Goal: Transaction & Acquisition: Purchase product/service

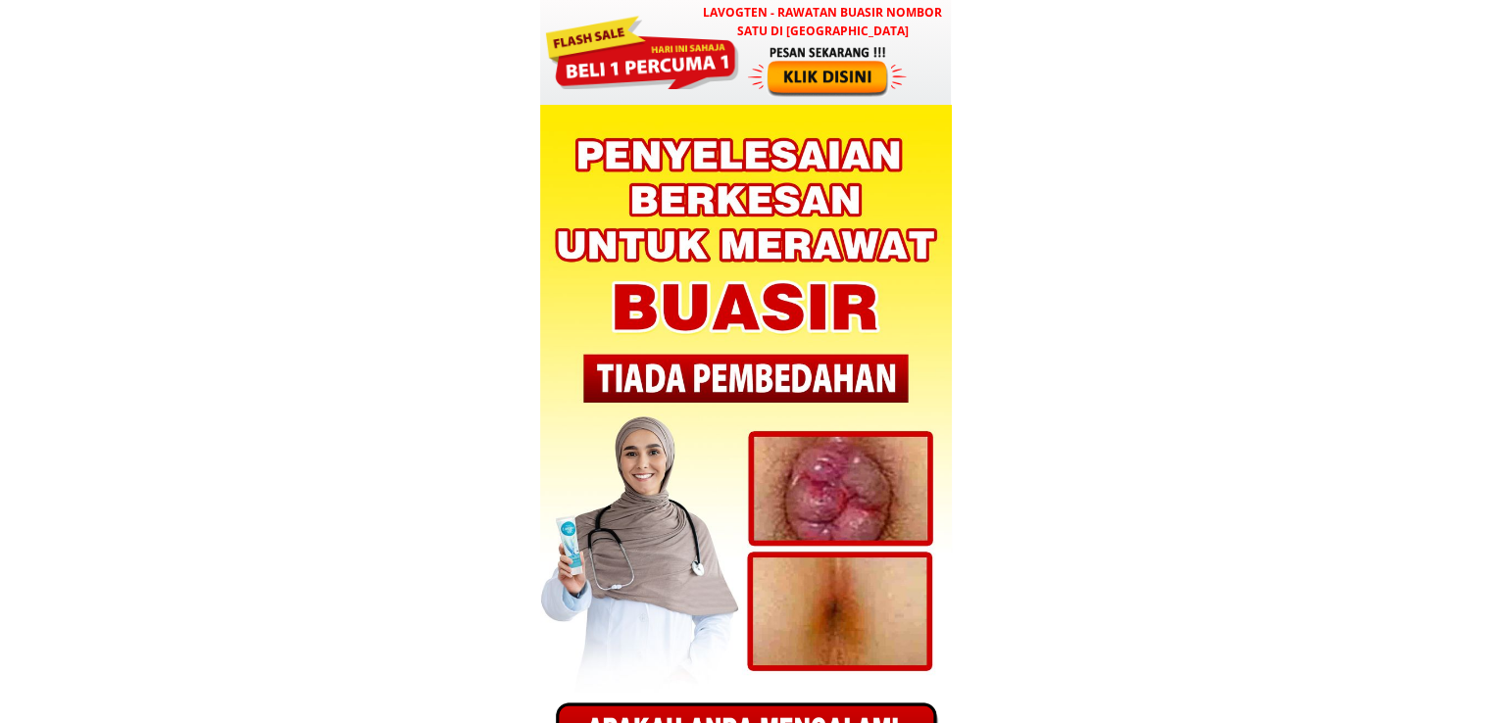
click at [845, 77] on div at bounding box center [829, 71] width 163 height 54
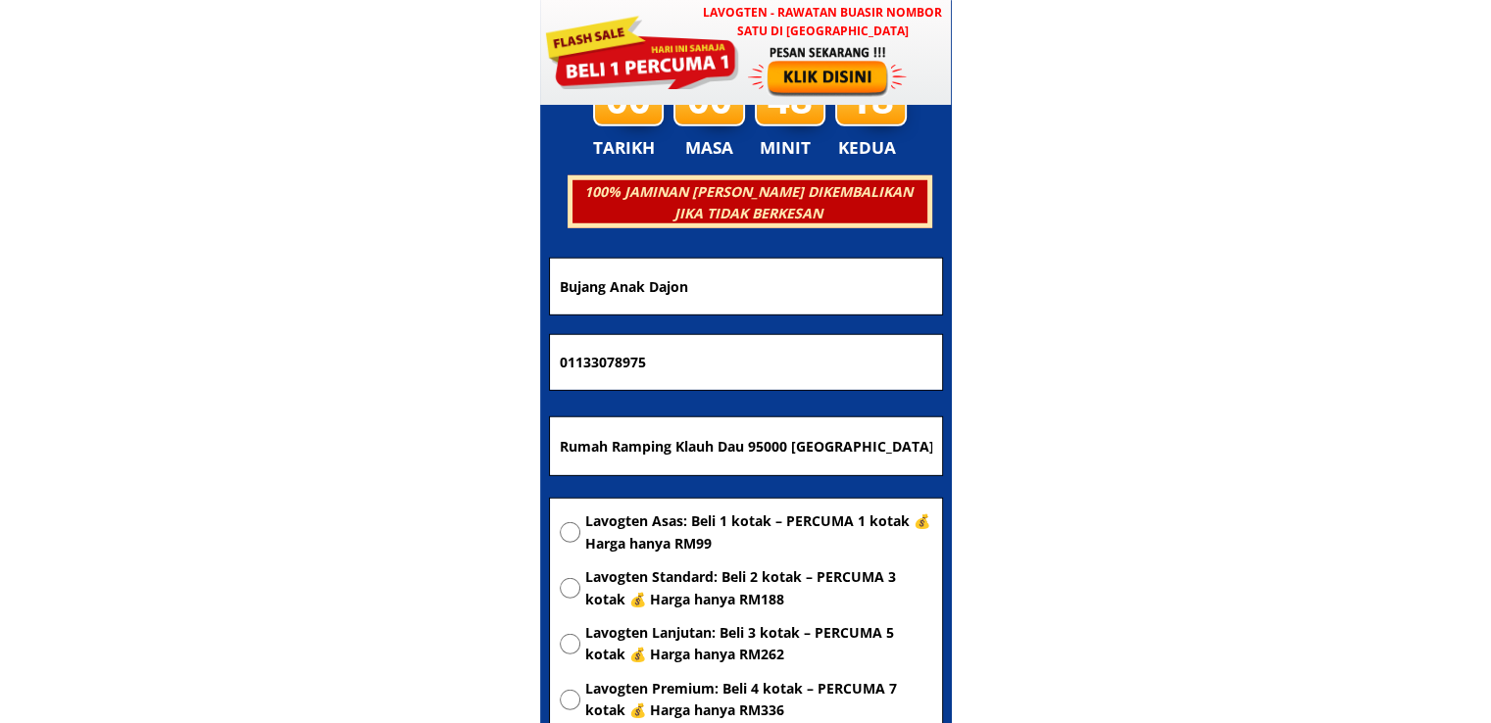
scroll to position [5572, 0]
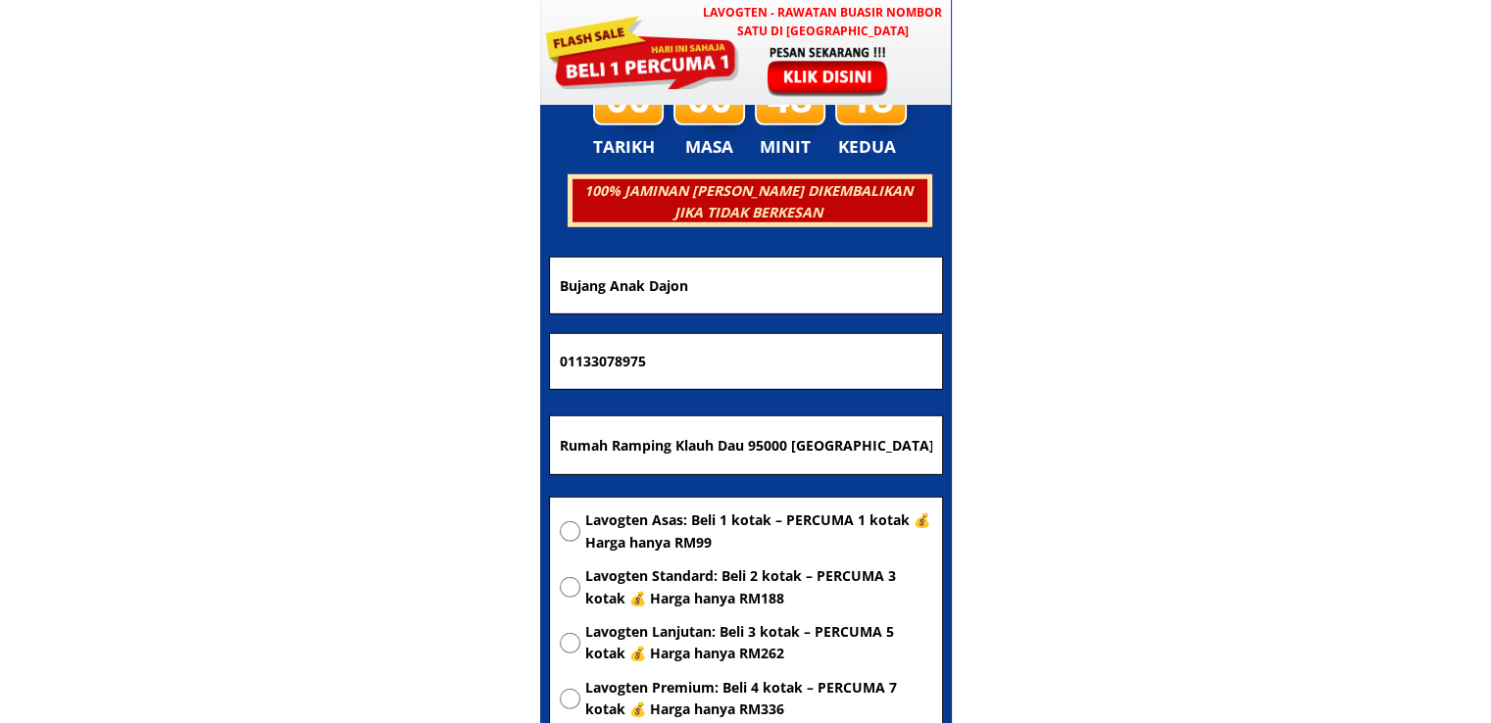
click at [752, 441] on input "Rumah Ramping Klauh Dau 95000 [GEOGRAPHIC_DATA]" at bounding box center [746, 446] width 382 height 59
paste input "Maknjang tomyam house kampung haji mat asek 34520 batu kurau per"
type input "[GEOGRAPHIC_DATA] kampung haji mat asek 34520 [GEOGRAPHIC_DATA]"
click at [745, 511] on span "Lavogten Asas: Beli 1 kotak – PERCUMA 1 kotak 💰 Harga hanya RM99" at bounding box center [758, 532] width 347 height 44
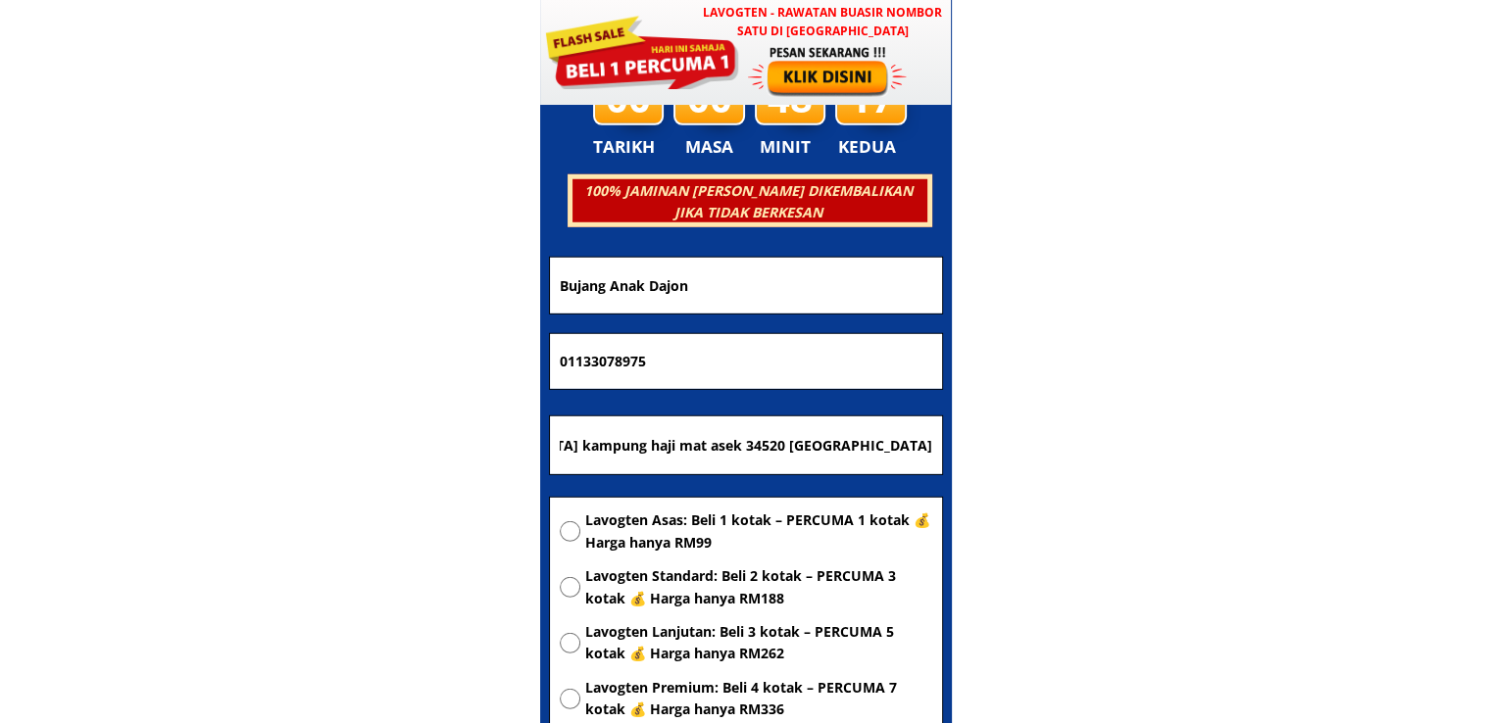
radio input "true"
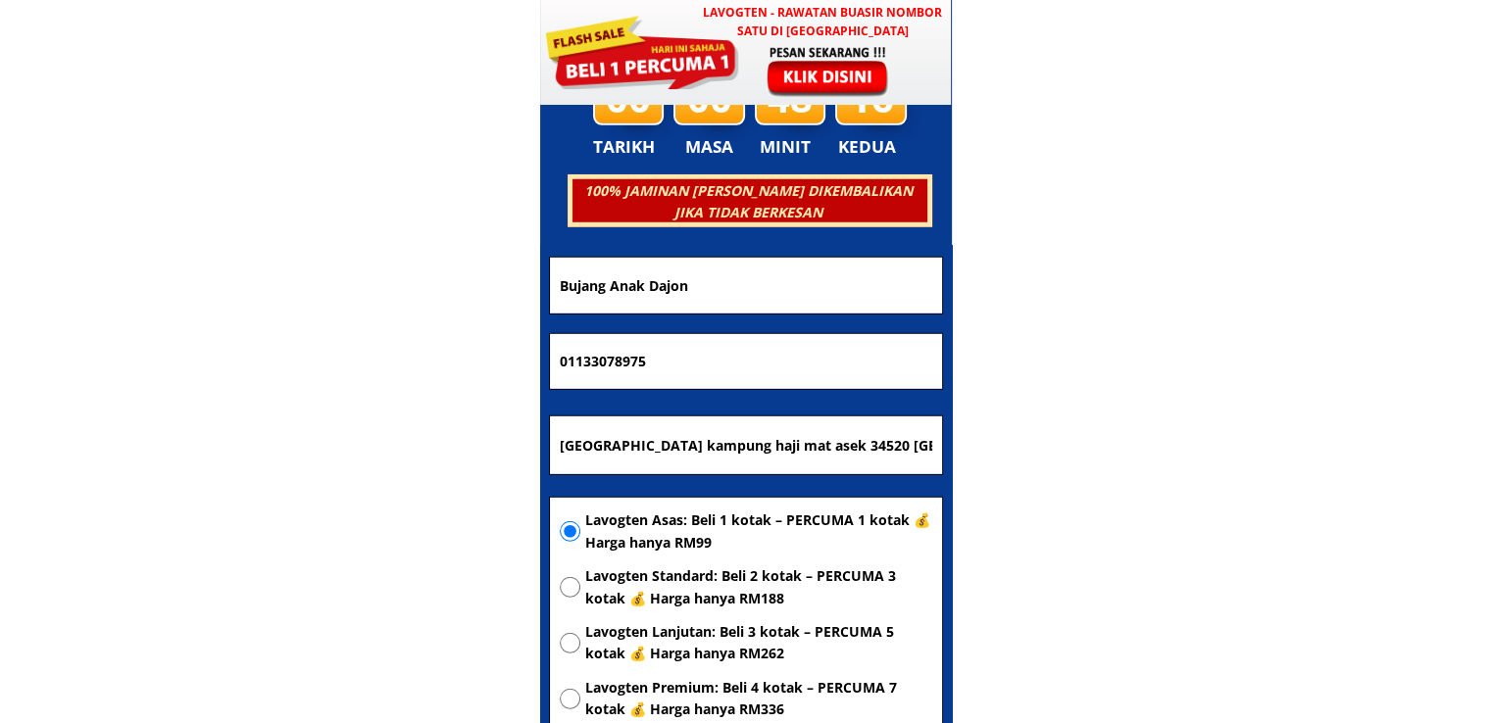
drag, startPoint x: 673, startPoint y: 361, endPoint x: 233, endPoint y: 360, distance: 440.1
paste input "15462623"
type input "01115462623"
drag, startPoint x: 800, startPoint y: 276, endPoint x: 192, endPoint y: 286, distance: 607.8
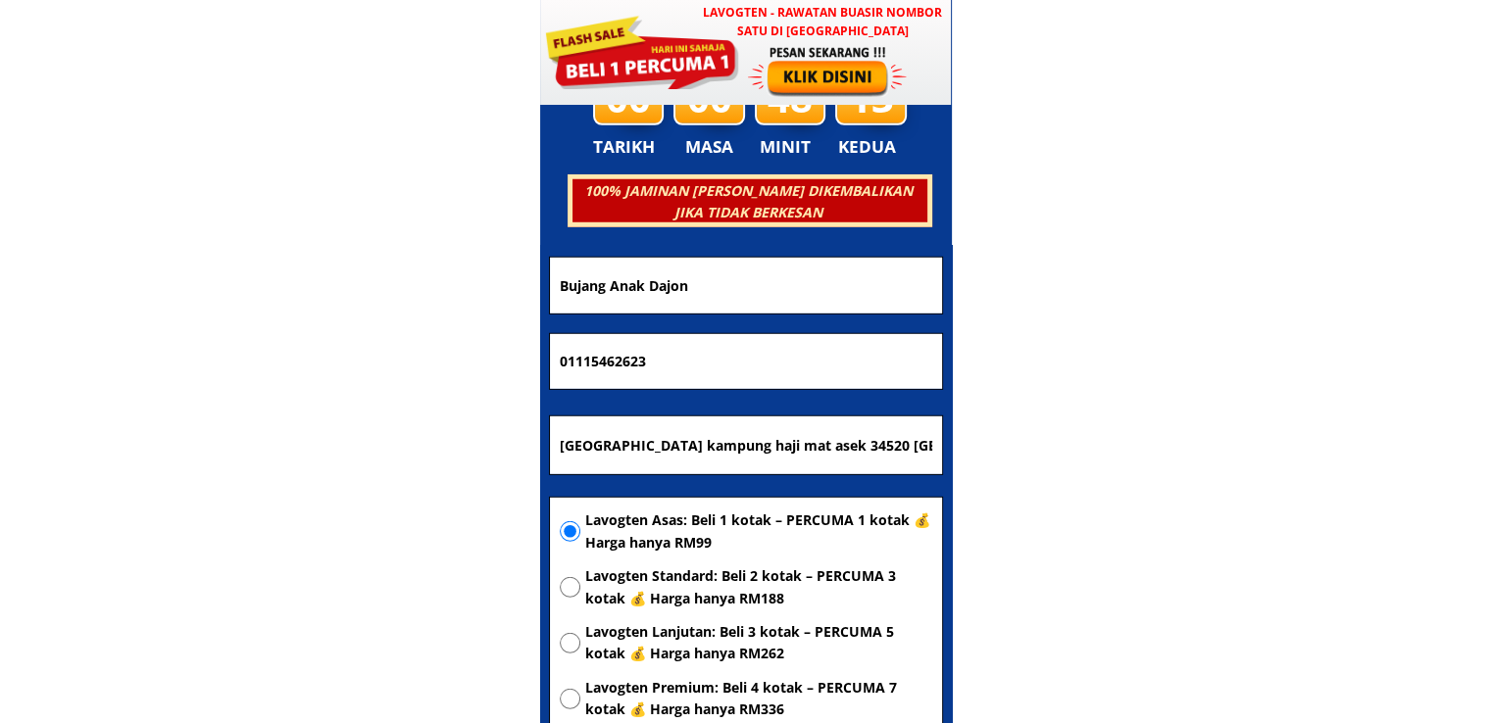
paste input "Paknjang [PERSON_NAME]"
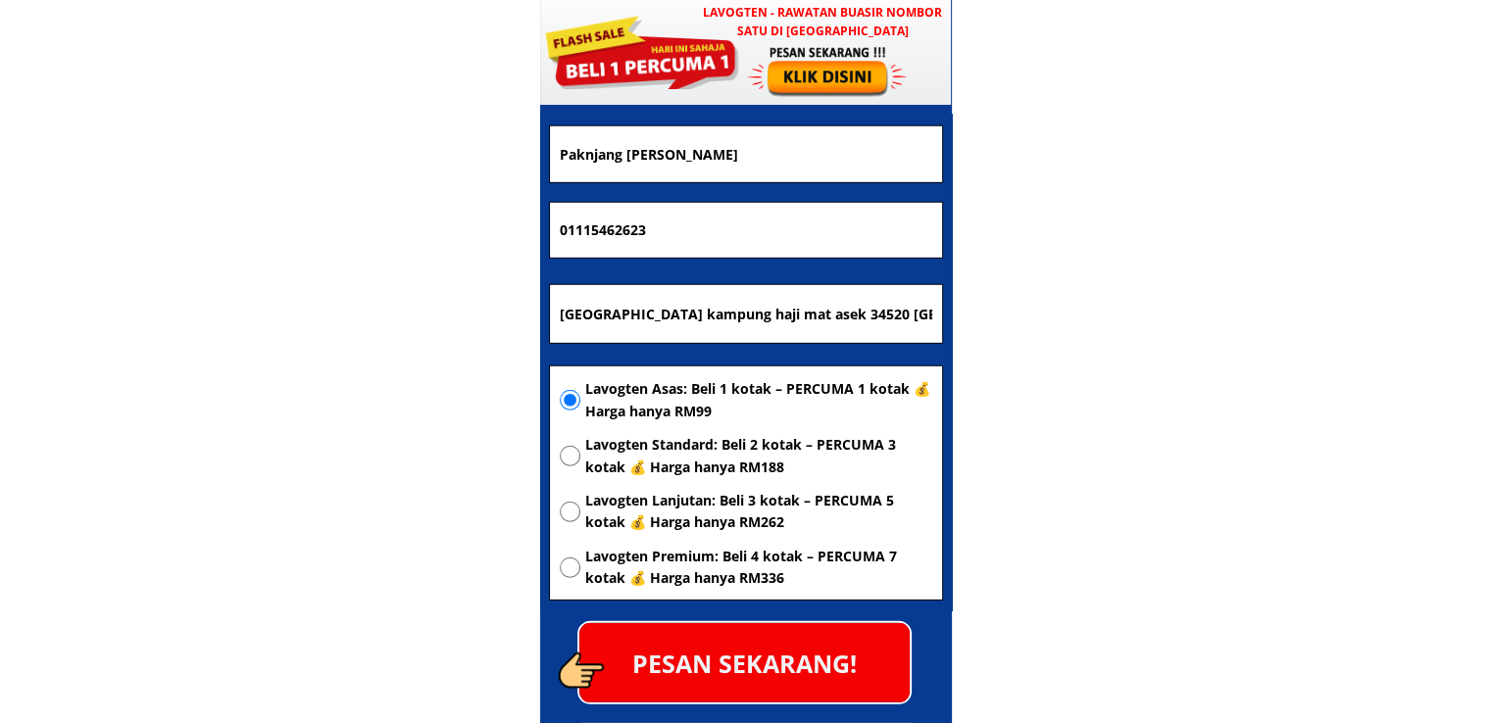
scroll to position [5866, 0]
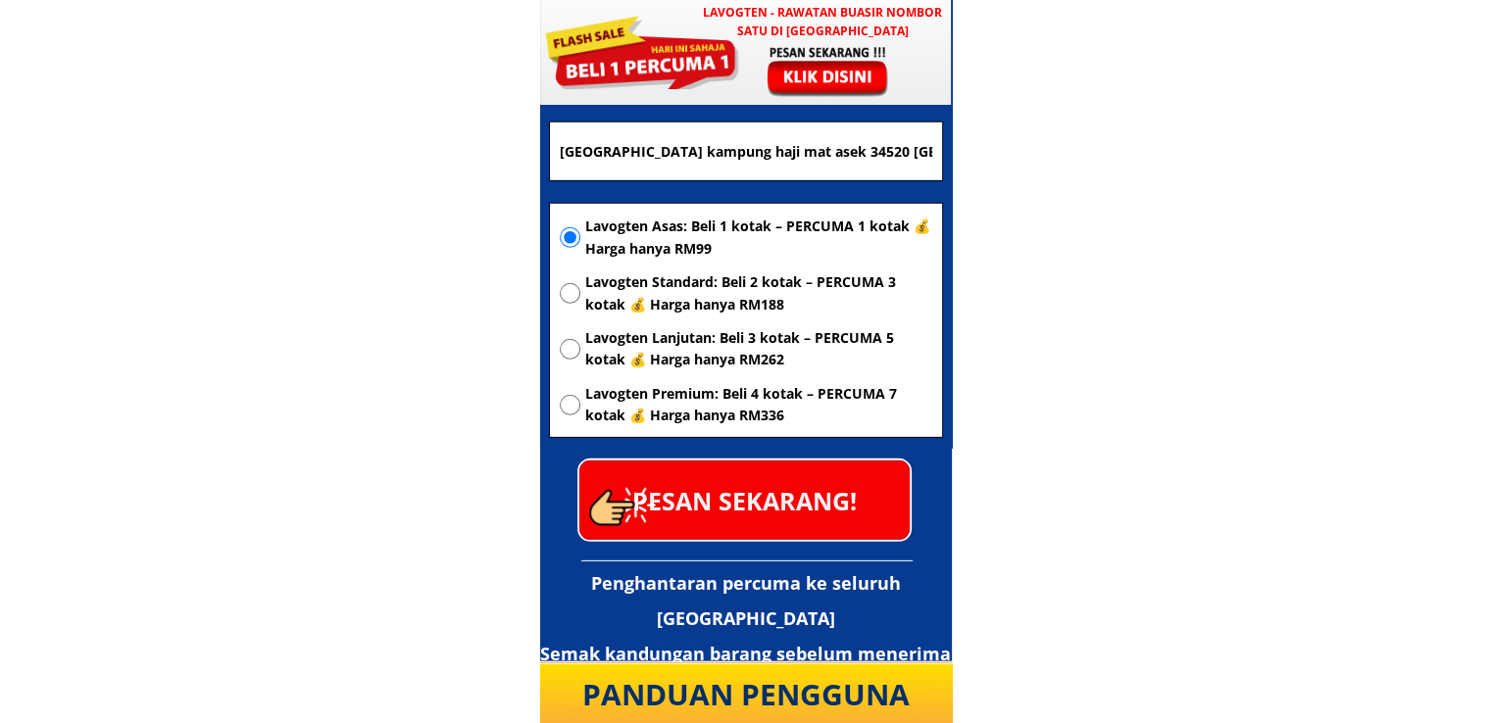
type input "Paknjang [PERSON_NAME]"
click at [820, 513] on p "PESAN SEKARANG!" at bounding box center [744, 500] width 330 height 79
